Goal: Task Accomplishment & Management: Complete application form

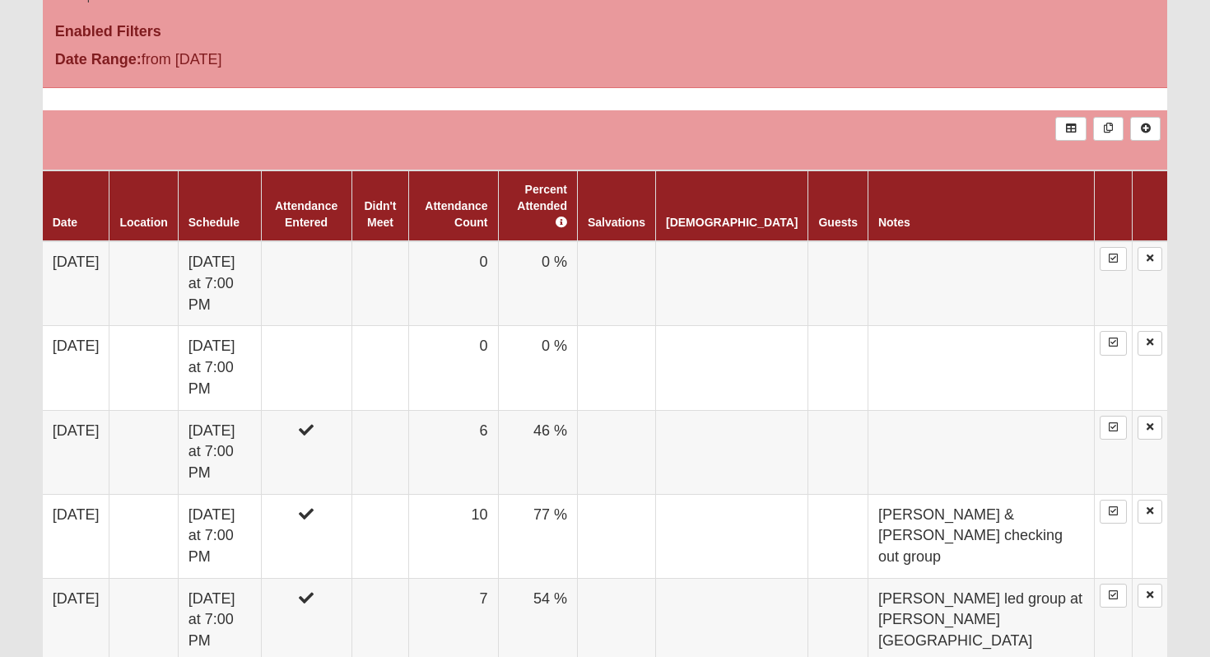
scroll to position [790, 0]
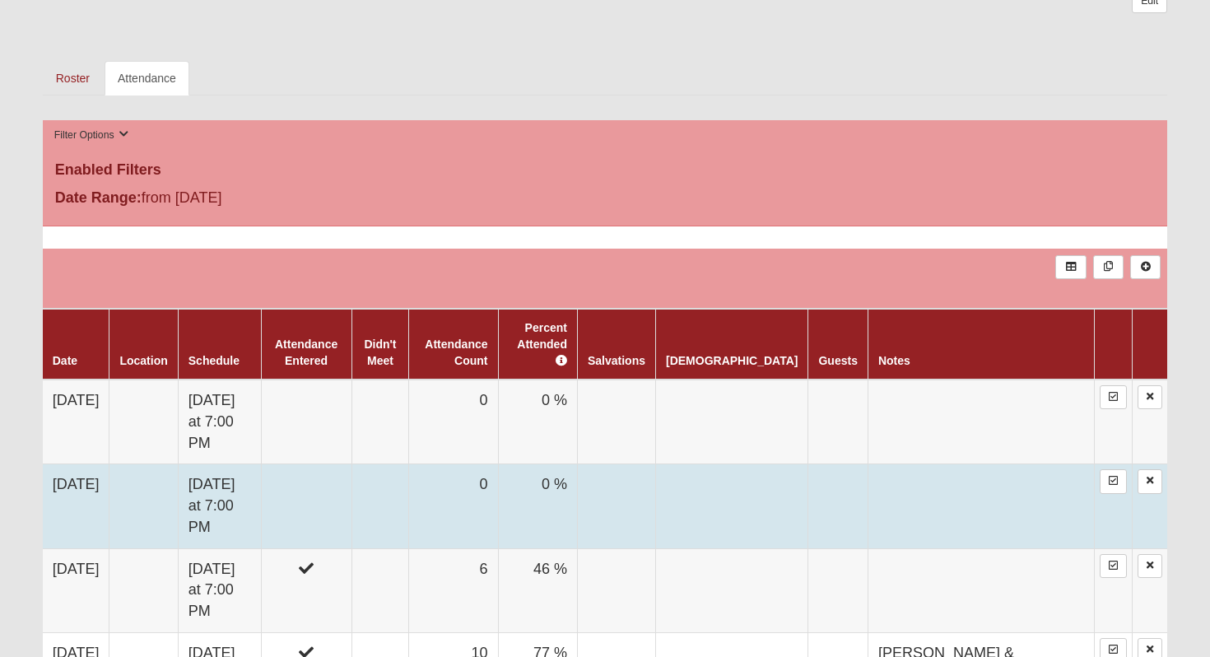
click at [409, 467] on td at bounding box center [381, 506] width 58 height 84
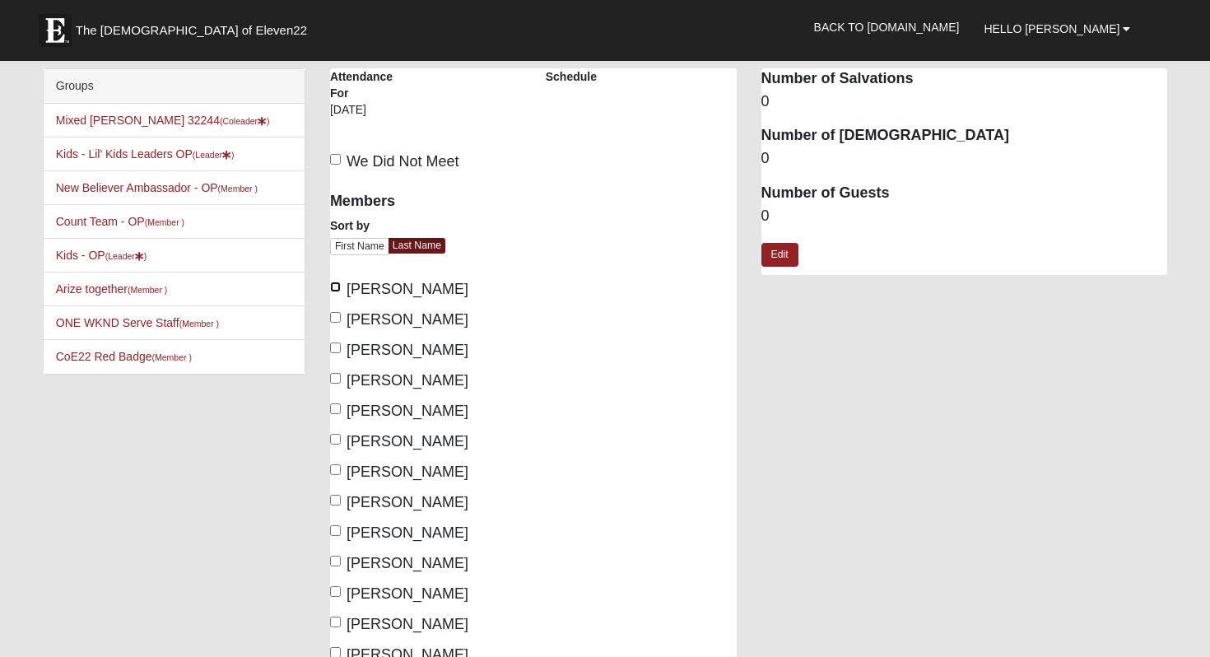
click at [336, 291] on input "[PERSON_NAME]" at bounding box center [335, 287] width 11 height 11
checkbox input "true"
click at [336, 328] on label "[PERSON_NAME]" at bounding box center [399, 320] width 138 height 22
click at [336, 323] on input "[PERSON_NAME]" at bounding box center [335, 317] width 11 height 11
checkbox input "true"
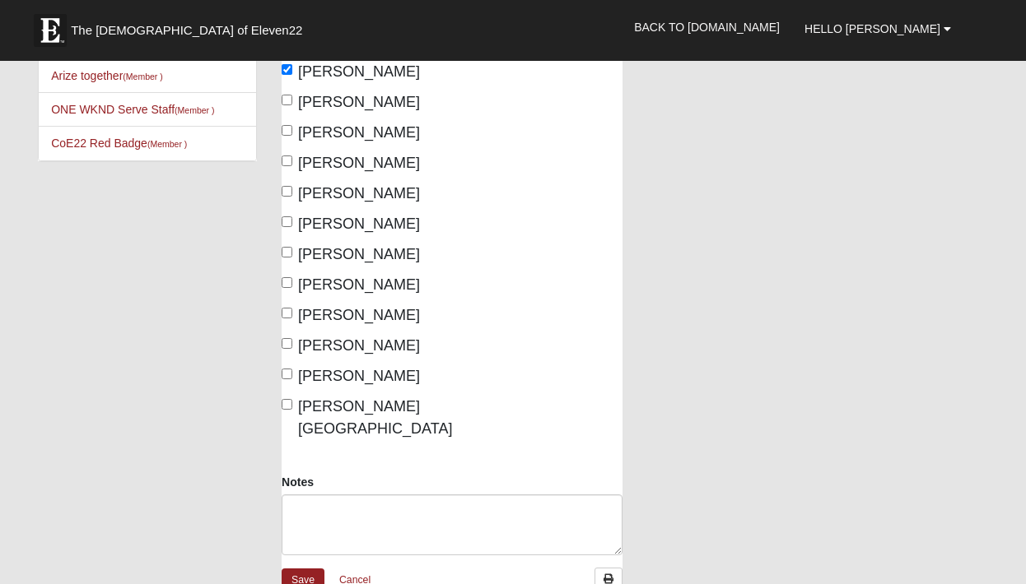
scroll to position [240, 0]
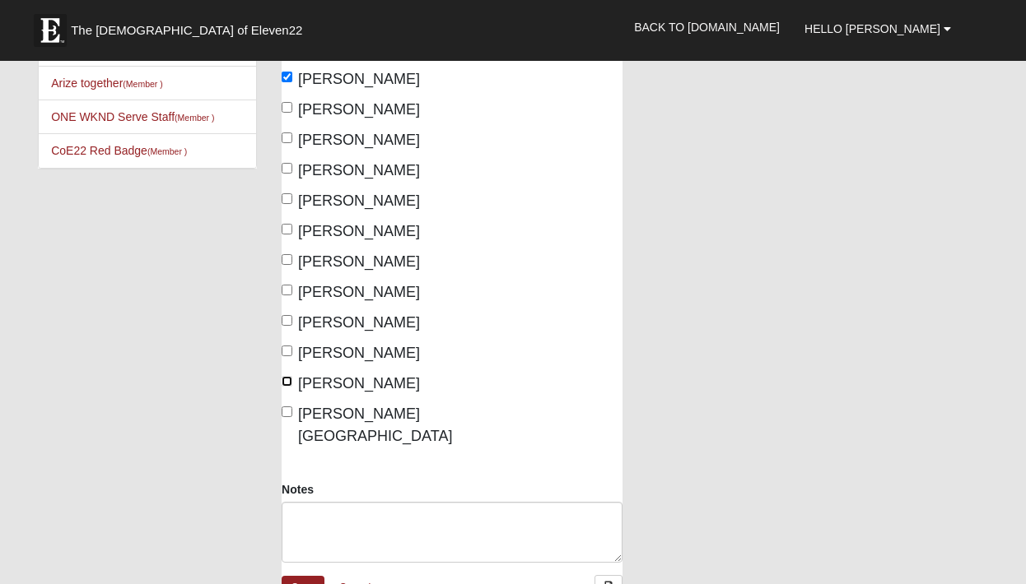
click at [291, 383] on input "[PERSON_NAME]" at bounding box center [287, 381] width 11 height 11
checkbox input "true"
click at [291, 410] on input "[PERSON_NAME][GEOGRAPHIC_DATA]" at bounding box center [287, 412] width 11 height 11
checkbox input "true"
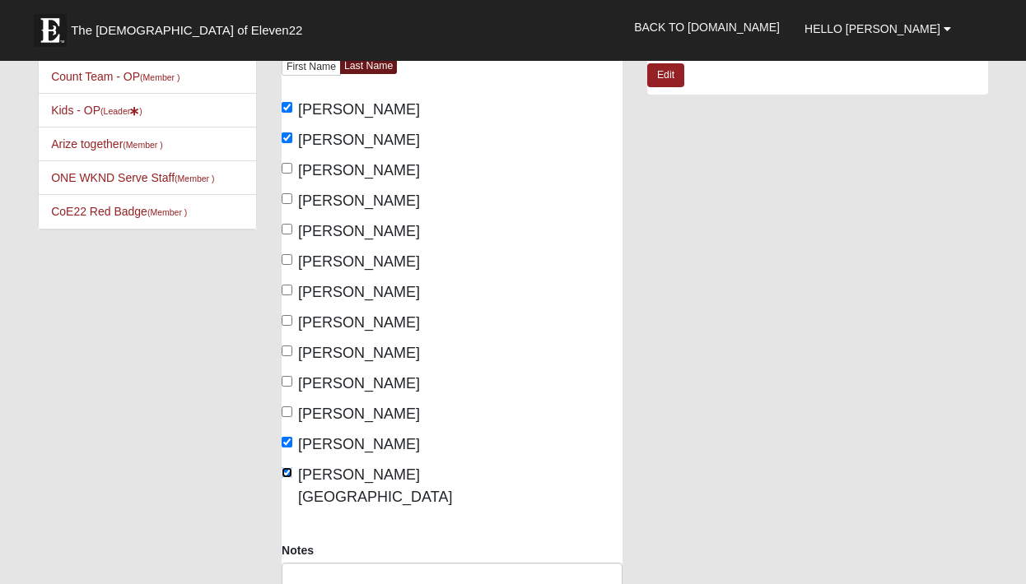
scroll to position [178, 0]
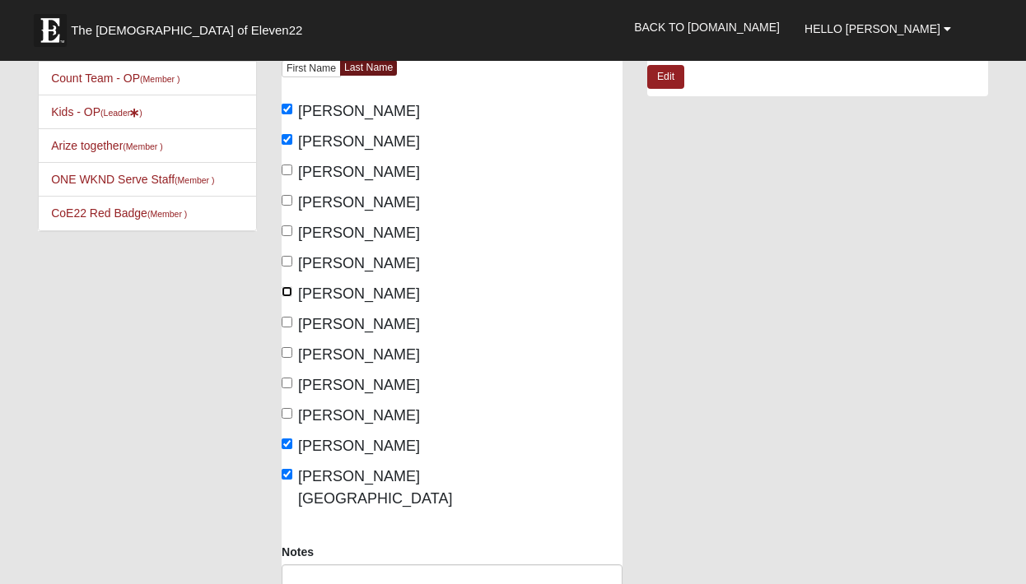
click at [286, 296] on input "[PERSON_NAME]" at bounding box center [287, 291] width 11 height 11
checkbox input "true"
click at [286, 322] on input "[PERSON_NAME]" at bounding box center [287, 322] width 11 height 11
checkbox input "true"
click at [290, 356] on input "[PERSON_NAME]" at bounding box center [287, 352] width 11 height 11
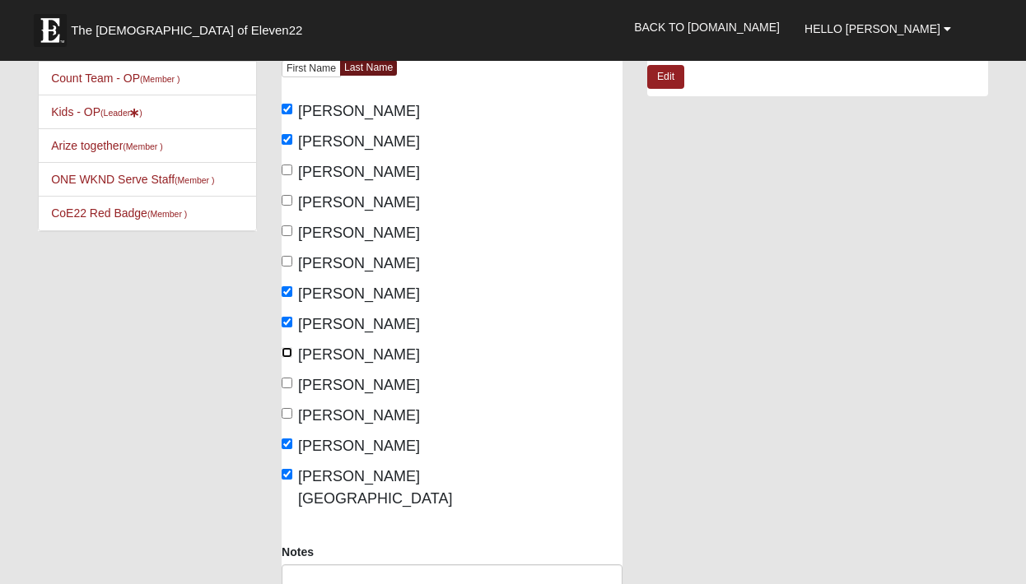
checkbox input "true"
click at [290, 376] on label "[PERSON_NAME]" at bounding box center [351, 386] width 138 height 22
click at [290, 378] on input "[PERSON_NAME]" at bounding box center [287, 383] width 11 height 11
checkbox input "true"
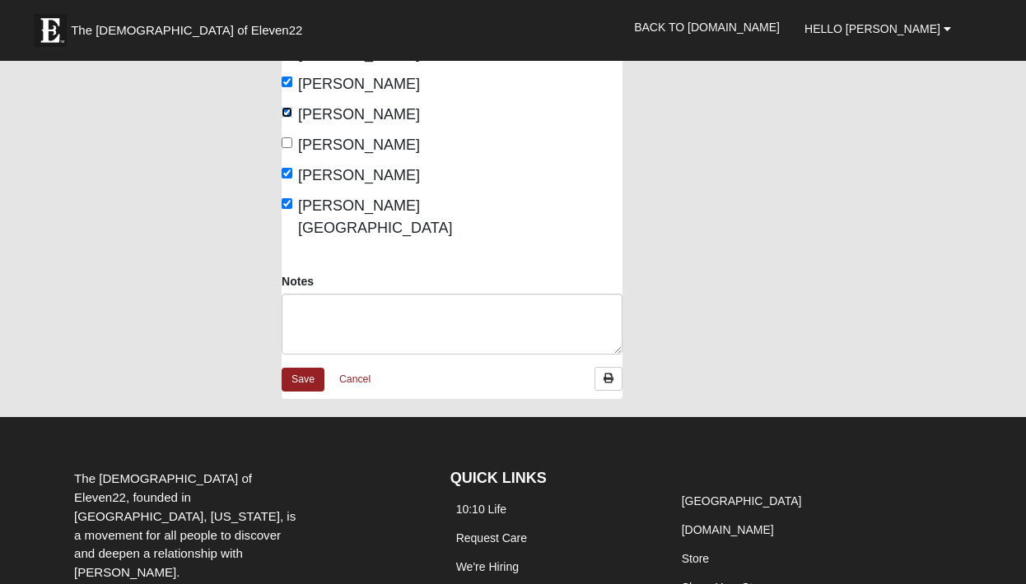
scroll to position [519, 0]
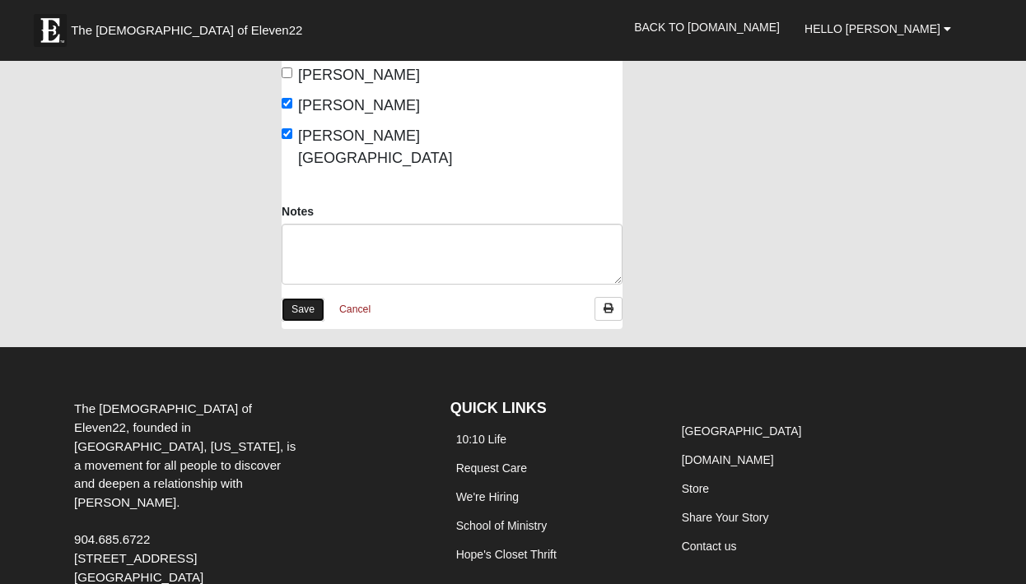
click at [292, 298] on link "Save" at bounding box center [303, 310] width 43 height 24
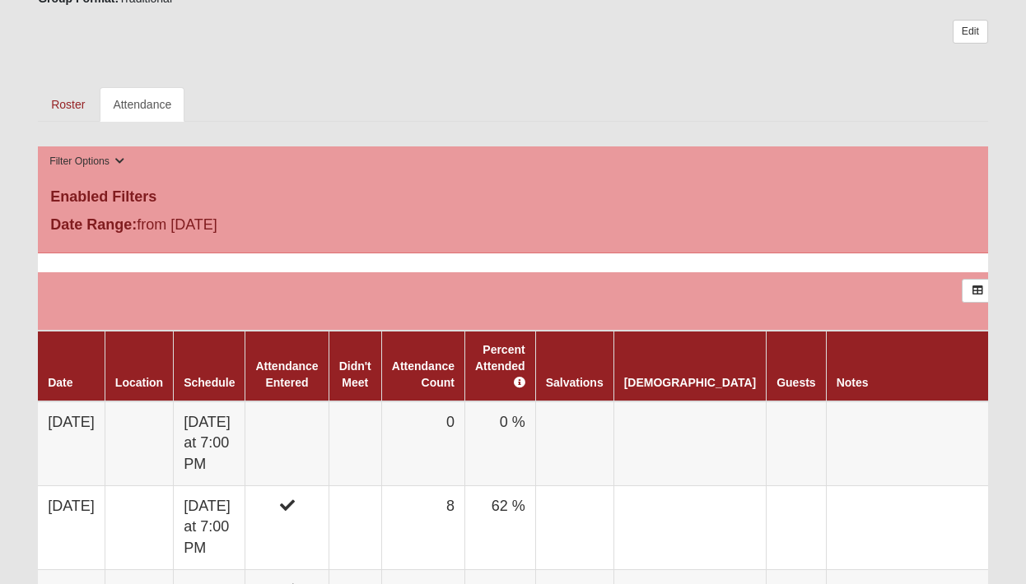
scroll to position [775, 0]
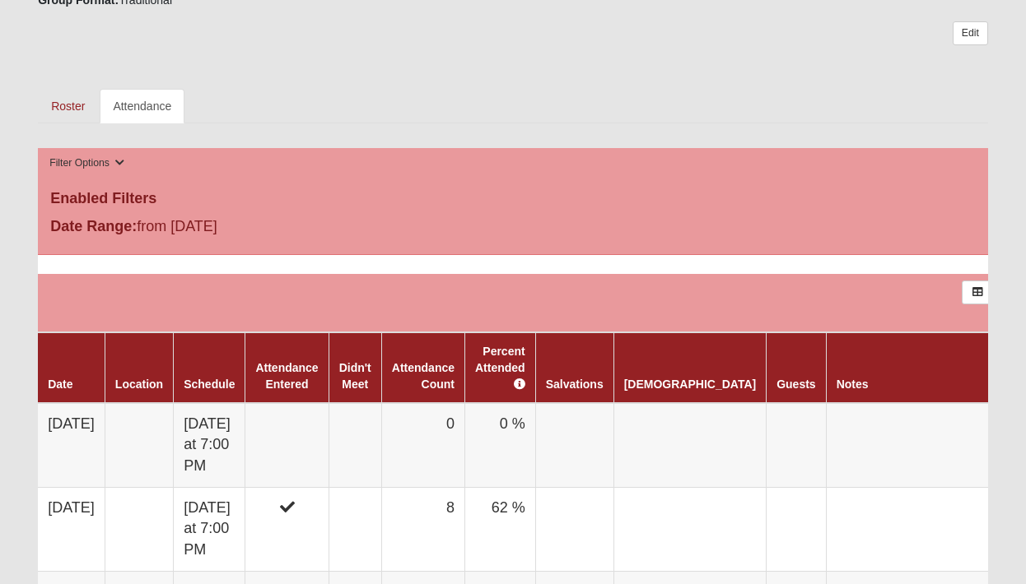
click at [370, 403] on td at bounding box center [354, 445] width 53 height 85
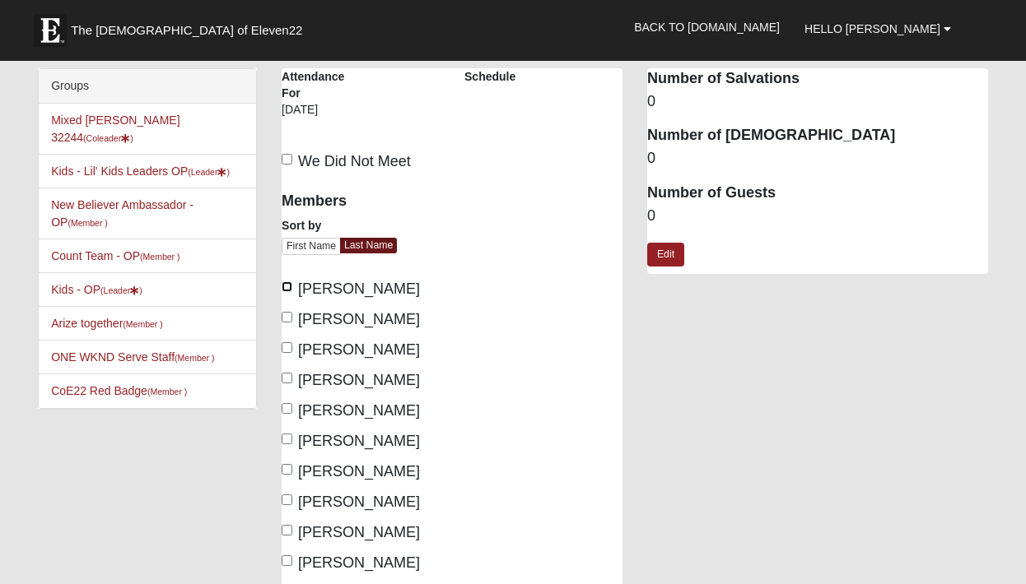
click at [287, 291] on input "[PERSON_NAME]" at bounding box center [287, 287] width 11 height 11
checkbox input "true"
click at [287, 303] on div "Members Sort by First Name Last Name Berger, Jesse Berger, Kayla Livingston, Ka…" at bounding box center [361, 434] width 158 height 507
click at [287, 314] on input "Berger, Kayla" at bounding box center [287, 317] width 11 height 11
checkbox input "true"
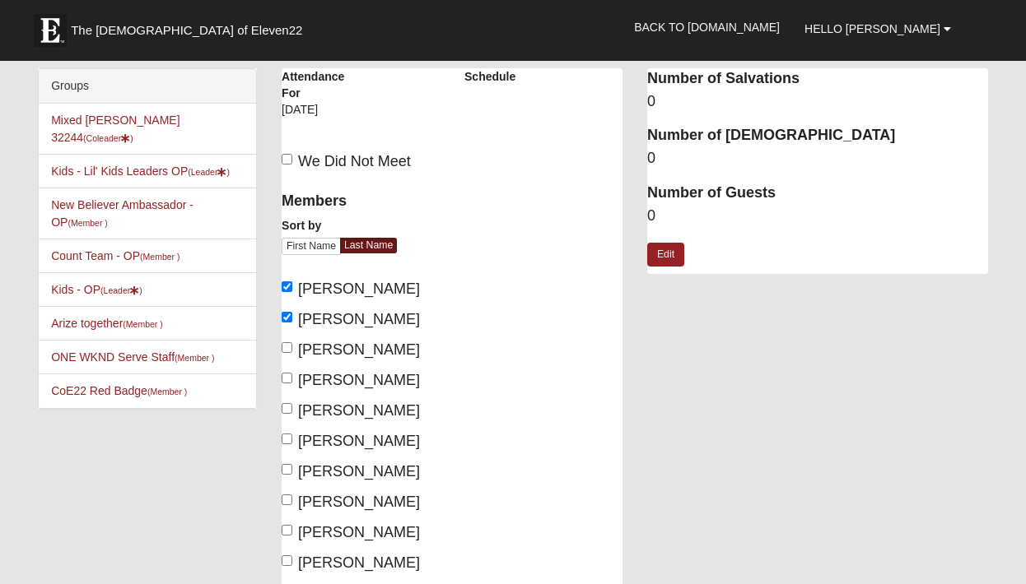
click at [288, 333] on div "Members Sort by First Name Last Name Berger, Jesse Berger, Kayla Livingston, Ka…" at bounding box center [361, 434] width 158 height 507
click at [288, 342] on input "[PERSON_NAME]" at bounding box center [287, 347] width 11 height 11
checkbox input "true"
click at [288, 376] on input "[PERSON_NAME]" at bounding box center [287, 378] width 11 height 11
checkbox input "true"
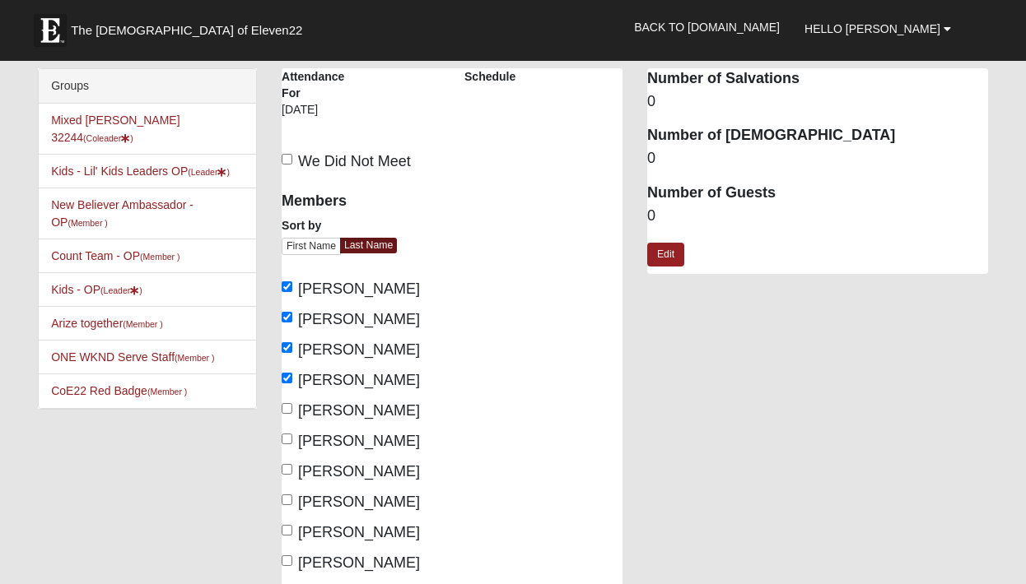
click at [291, 417] on label "[PERSON_NAME]" at bounding box center [351, 411] width 138 height 22
click at [291, 414] on input "[PERSON_NAME]" at bounding box center [287, 408] width 11 height 11
checkbox input "true"
click at [291, 435] on input "[PERSON_NAME]" at bounding box center [287, 439] width 11 height 11
checkbox input "true"
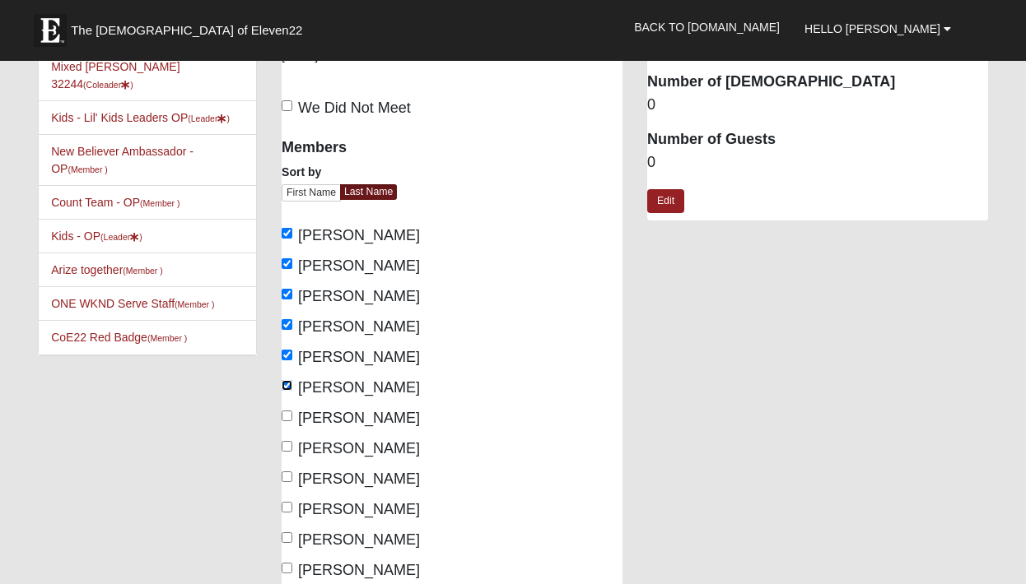
scroll to position [80, 0]
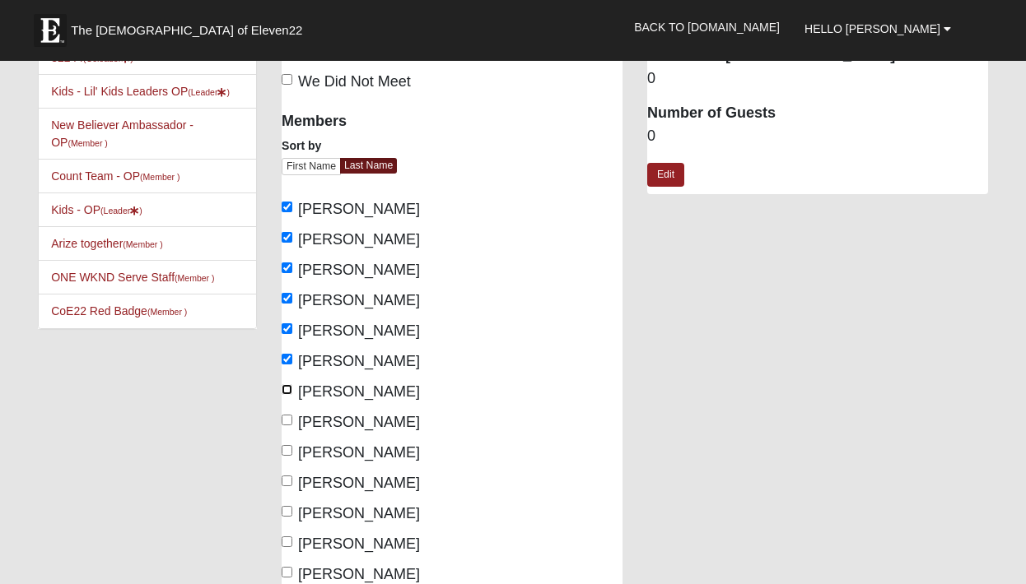
click at [287, 391] on input "[PERSON_NAME]" at bounding box center [287, 389] width 11 height 11
checkbox input "true"
click at [287, 426] on label "[PERSON_NAME]" at bounding box center [351, 423] width 138 height 22
click at [287, 426] on input "[PERSON_NAME]" at bounding box center [287, 420] width 11 height 11
checkbox input "true"
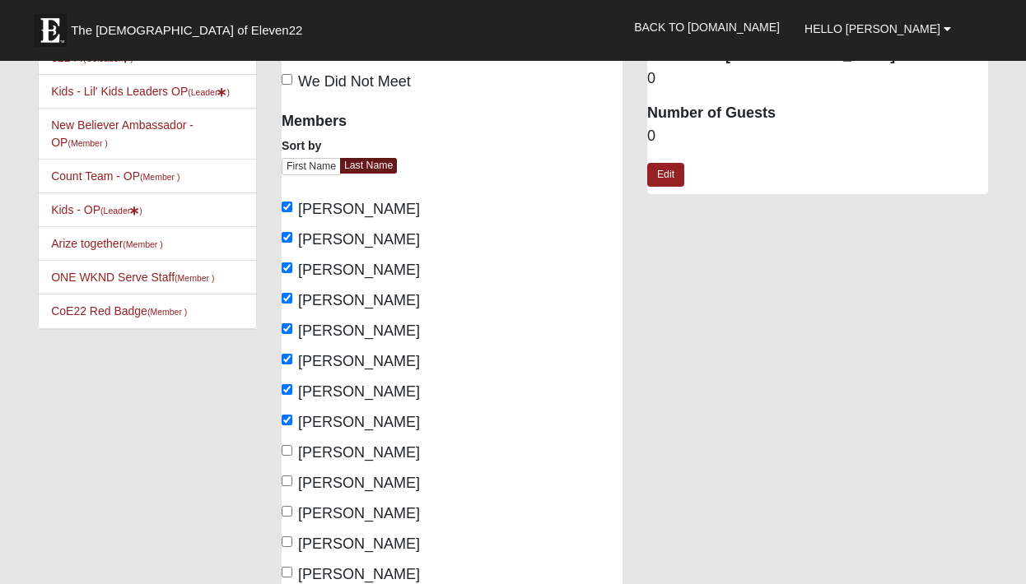
click at [293, 328] on label "[PERSON_NAME]" at bounding box center [351, 331] width 138 height 22
click at [292, 328] on input "[PERSON_NAME]" at bounding box center [287, 329] width 11 height 11
checkbox input "false"
click at [293, 356] on label "[PERSON_NAME]" at bounding box center [351, 362] width 138 height 22
click at [292, 356] on input "[PERSON_NAME]" at bounding box center [287, 359] width 11 height 11
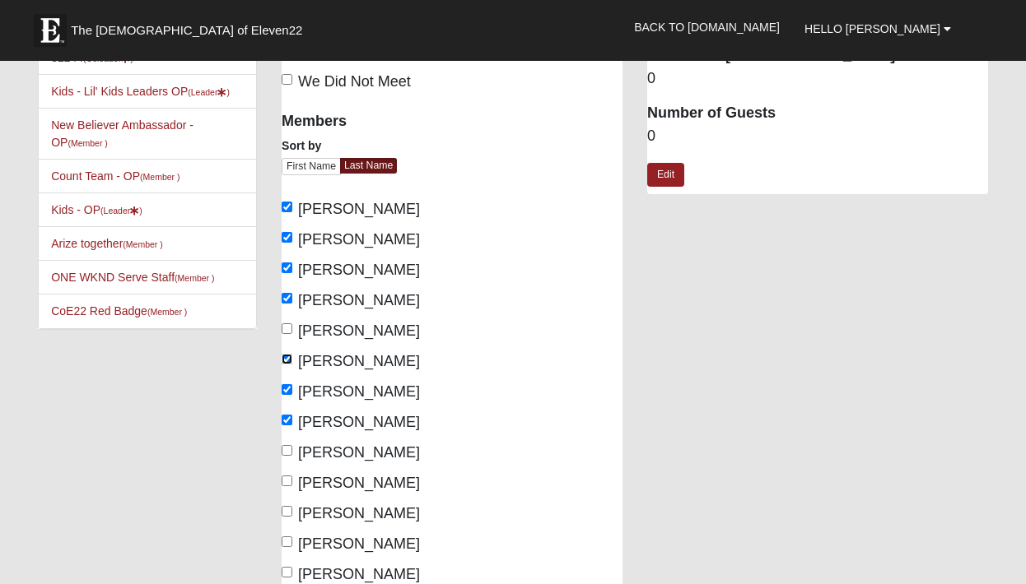
checkbox input "false"
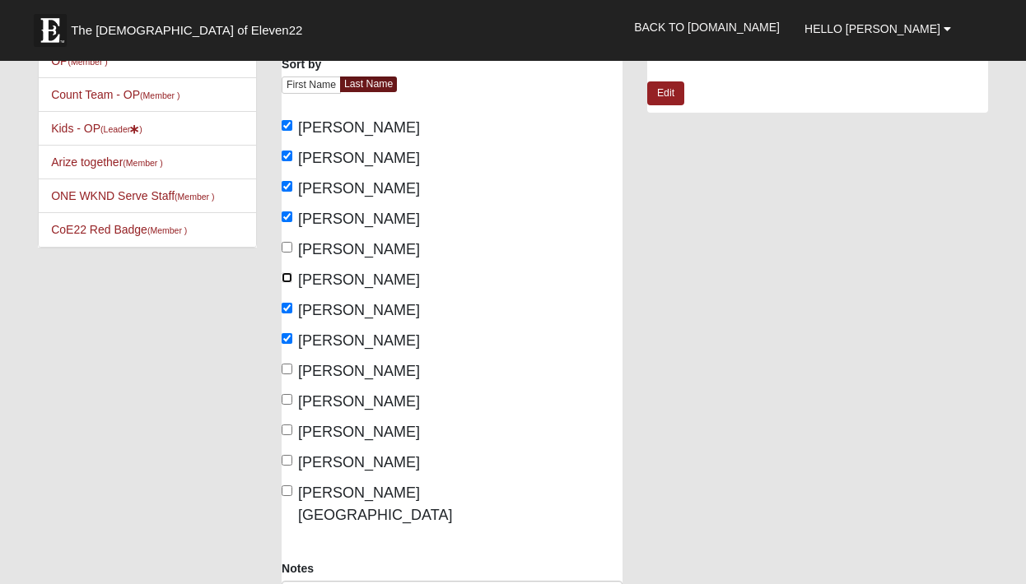
scroll to position [162, 0]
click at [292, 368] on label "[PERSON_NAME]" at bounding box center [351, 371] width 138 height 22
click at [292, 368] on input "[PERSON_NAME]" at bounding box center [287, 368] width 11 height 11
checkbox input "true"
click at [292, 407] on label "[PERSON_NAME]" at bounding box center [351, 401] width 138 height 22
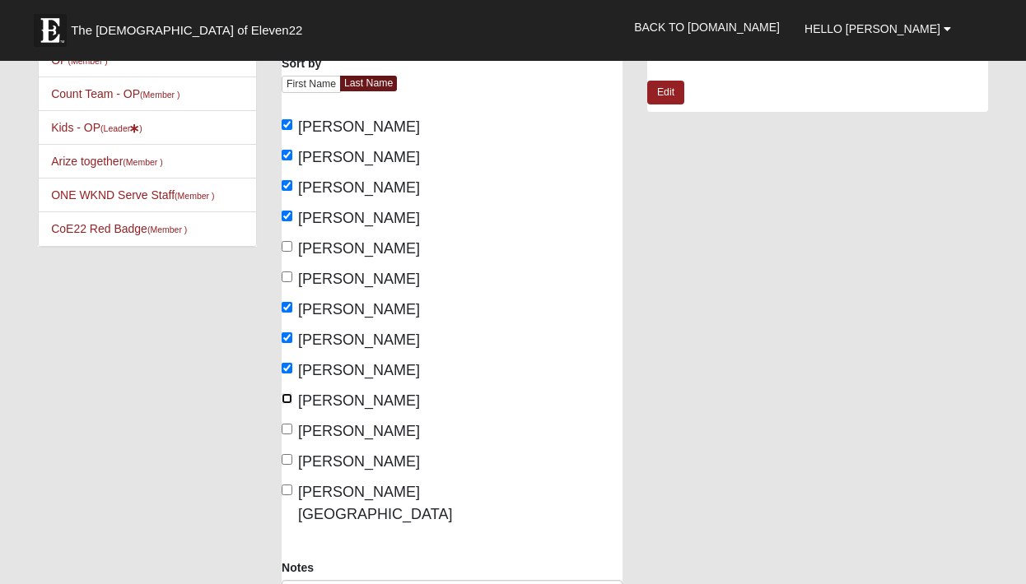
click at [292, 404] on input "[PERSON_NAME]" at bounding box center [287, 399] width 11 height 11
click at [289, 403] on input "[PERSON_NAME]" at bounding box center [287, 399] width 11 height 11
checkbox input "false"
click at [286, 473] on div "Members Sort by First Name Last Name Berger, Jesse Berger, Kayla Livingston, Ka…" at bounding box center [361, 272] width 158 height 507
click at [285, 464] on input "[PERSON_NAME]" at bounding box center [287, 459] width 11 height 11
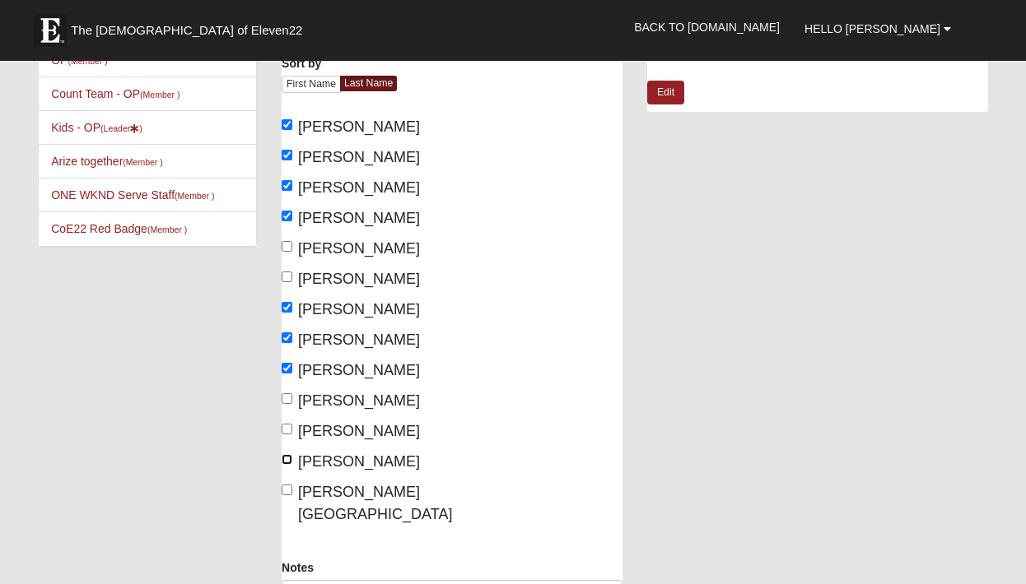
checkbox input "true"
click at [285, 496] on label "[PERSON_NAME][GEOGRAPHIC_DATA]" at bounding box center [361, 504] width 158 height 44
click at [285, 496] on input "[PERSON_NAME][GEOGRAPHIC_DATA]" at bounding box center [287, 490] width 11 height 11
checkbox input "true"
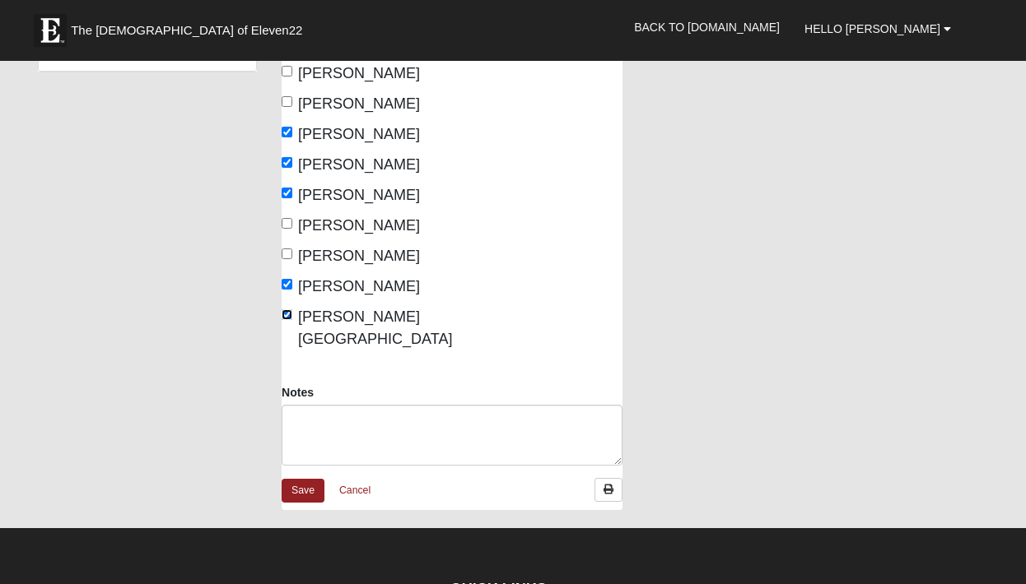
scroll to position [337, 0]
click at [307, 480] on link "Save" at bounding box center [303, 492] width 43 height 24
